Goal: Transaction & Acquisition: Purchase product/service

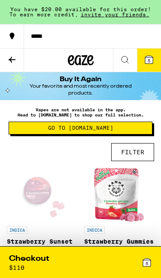
click at [148, 63] on span "5" at bounding box center [149, 60] width 3 height 5
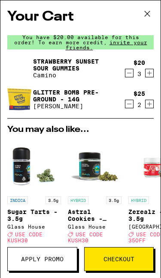
click at [153, 14] on icon at bounding box center [147, 13] width 13 height 13
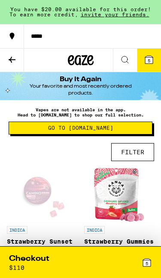
click at [128, 58] on icon at bounding box center [125, 60] width 10 height 10
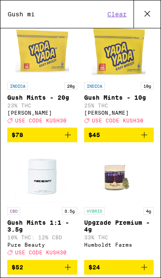
scroll to position [48, 0]
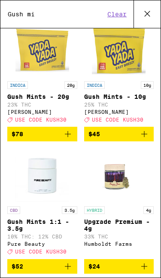
type input "Gush mi"
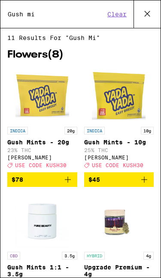
scroll to position [1, 0]
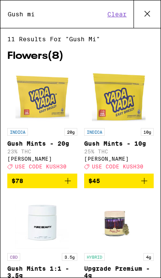
click at [145, 18] on icon at bounding box center [147, 13] width 13 height 13
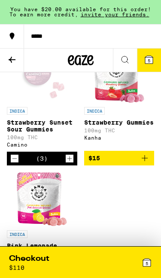
scroll to position [95, 0]
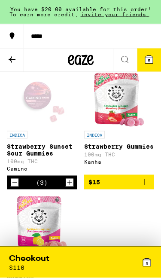
click at [11, 60] on icon at bounding box center [12, 60] width 7 height 6
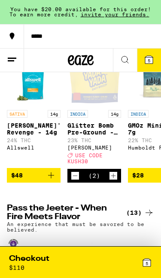
scroll to position [803, 0]
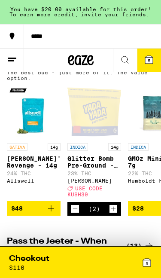
click at [152, 64] on icon at bounding box center [149, 60] width 8 height 8
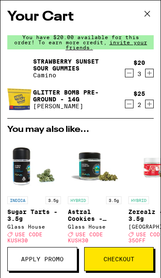
click at [131, 74] on icon "Decrement" at bounding box center [129, 73] width 8 height 10
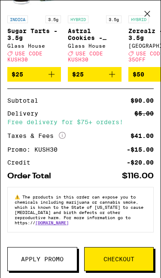
scroll to position [195, 0]
click at [60, 263] on button "Apply Promo" at bounding box center [42, 259] width 70 height 24
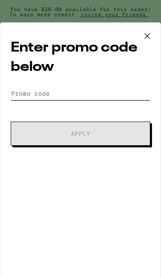
click at [63, 94] on input "Promo Code" at bounding box center [81, 93] width 140 height 13
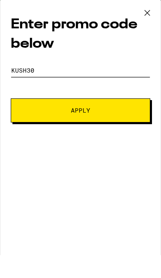
type input "KUSH30"
click at [109, 131] on span "Apply" at bounding box center [80, 134] width 80 height 6
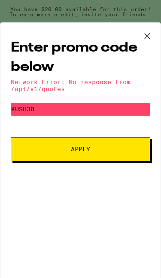
click at [152, 37] on icon at bounding box center [147, 36] width 13 height 13
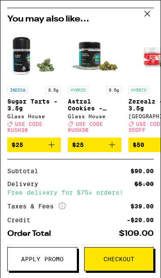
scroll to position [109, 0]
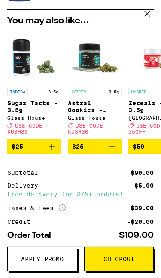
click at [56, 256] on span "Apply Promo" at bounding box center [42, 259] width 43 height 6
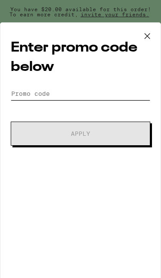
click at [48, 98] on input "Promo Code" at bounding box center [81, 93] width 140 height 13
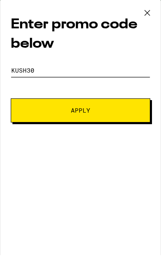
type input "Kush30"
click at [103, 131] on span "Apply" at bounding box center [80, 134] width 80 height 6
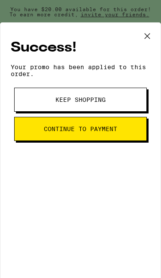
click at [153, 36] on icon at bounding box center [147, 36] width 13 height 13
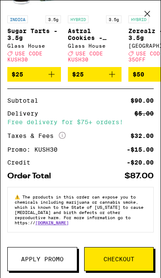
scroll to position [188, 0]
